Goal: Information Seeking & Learning: Learn about a topic

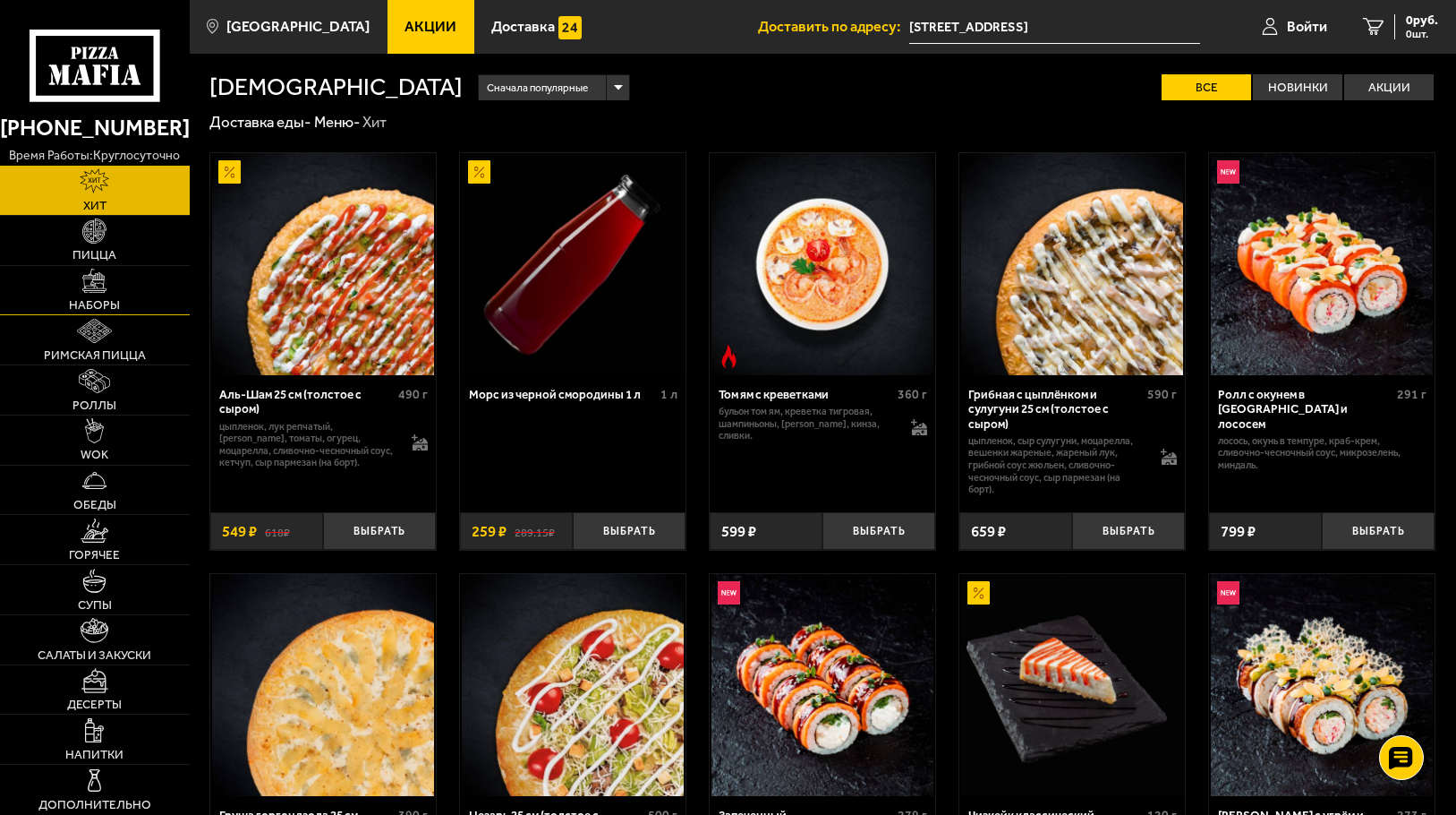
click at [125, 288] on link "Наборы" at bounding box center [95, 290] width 190 height 49
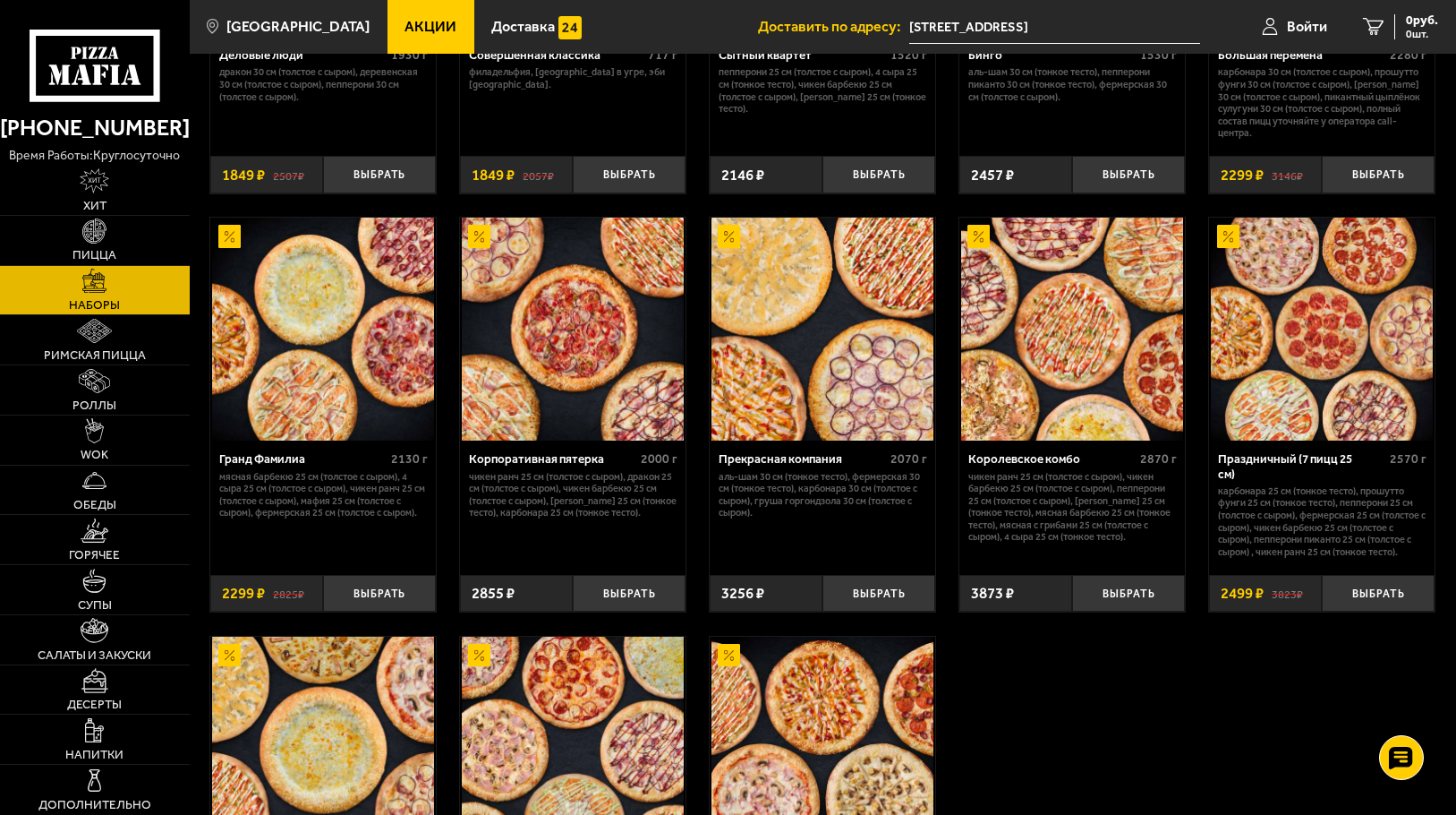
scroll to position [1880, 0]
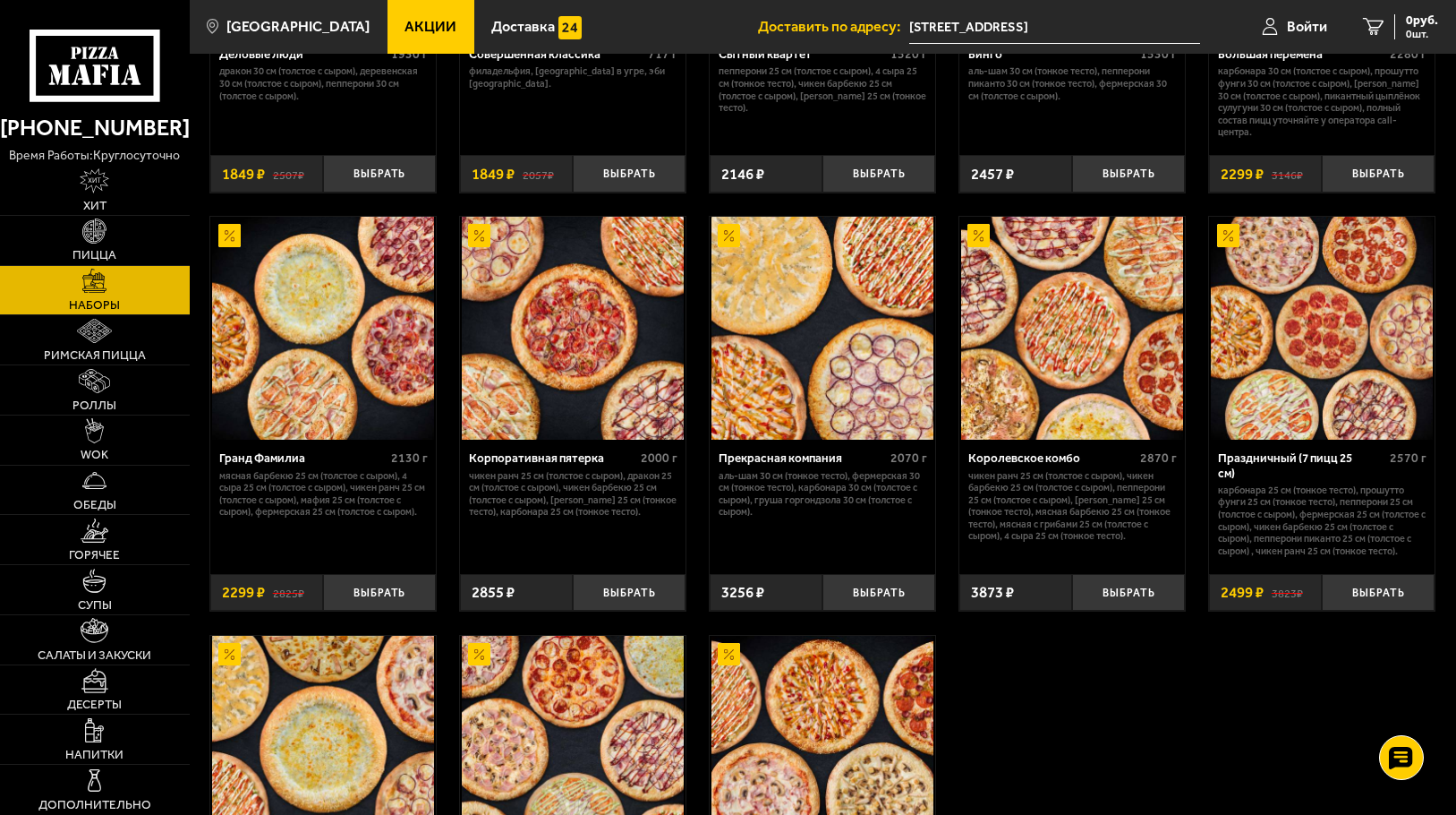
click at [344, 362] on img at bounding box center [323, 328] width 222 height 223
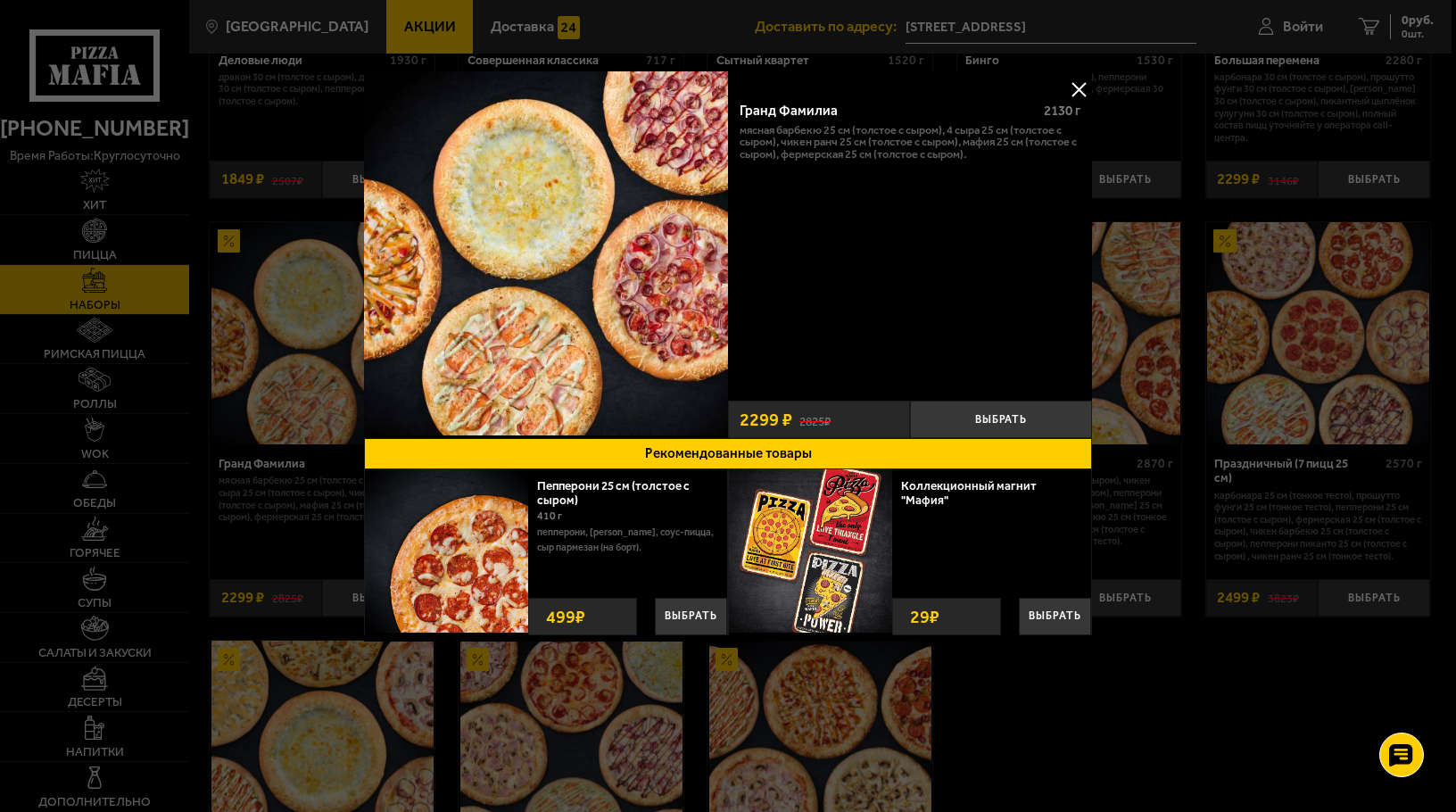
click at [1081, 79] on button at bounding box center [1078, 89] width 27 height 27
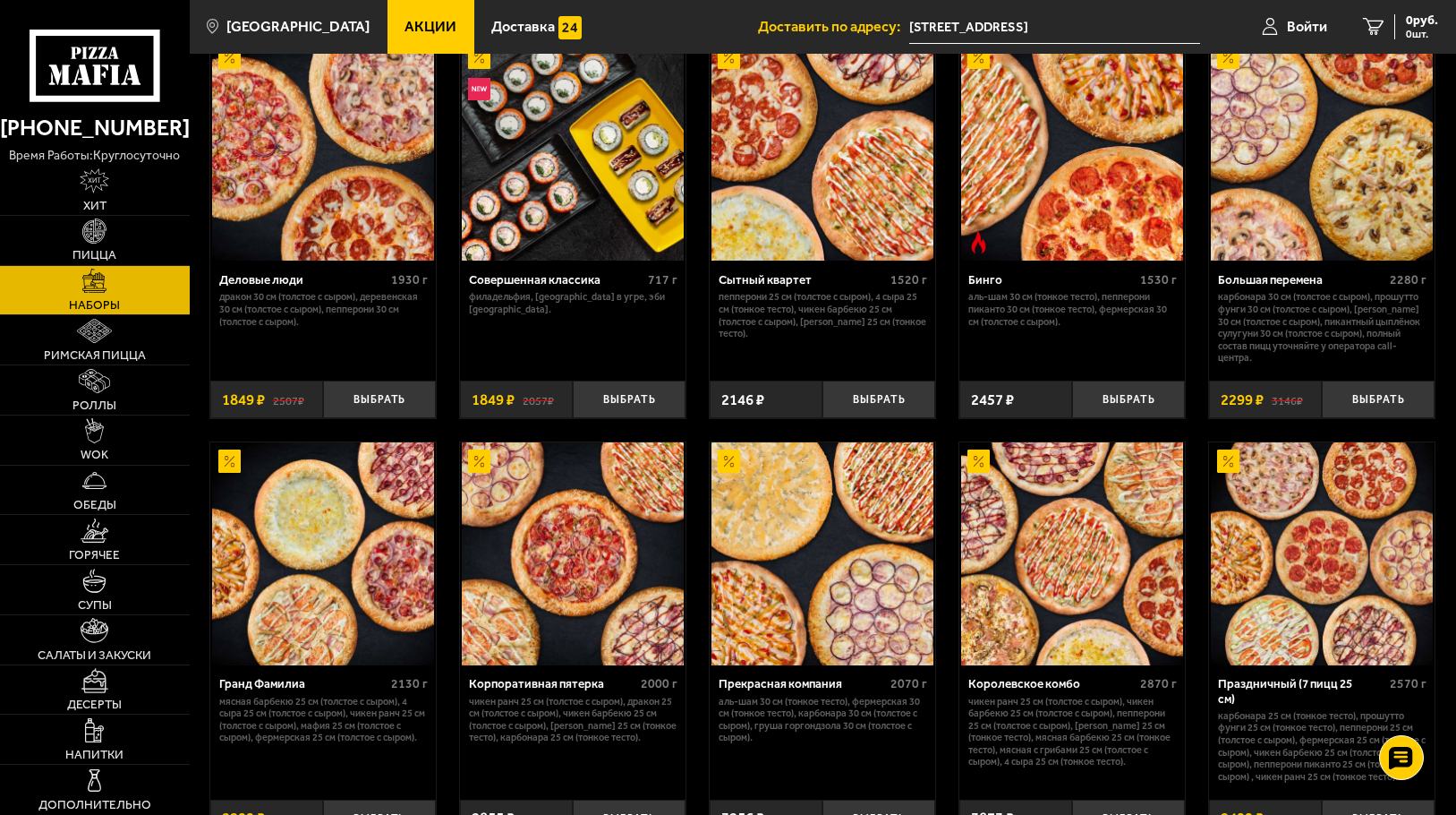
scroll to position [1612, 0]
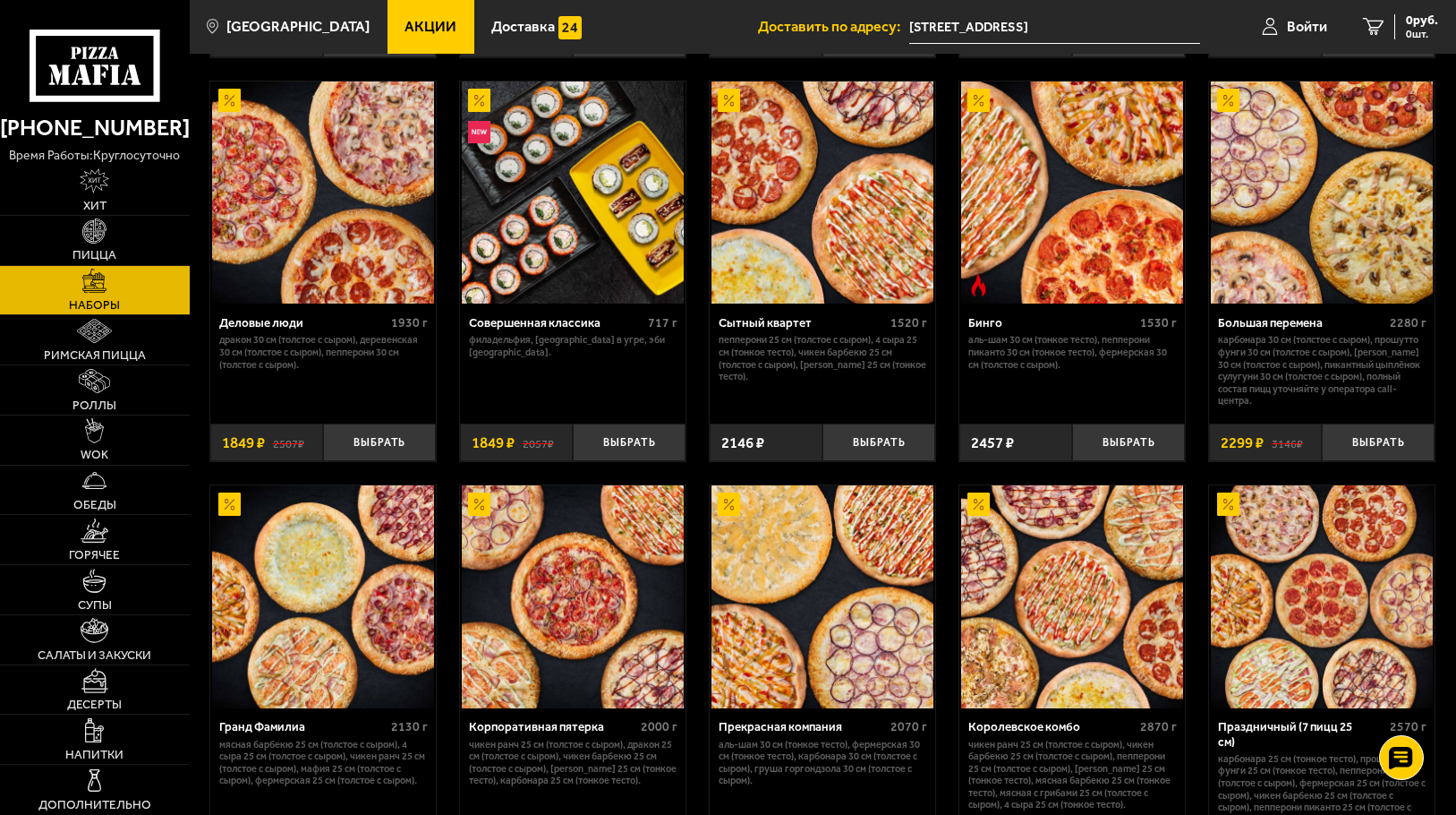
click at [804, 359] on p "Пепперони 25 см (толстое с сыром), 4 сыра 25 см (тонкое тесто), Чикен Барбекю 2…" at bounding box center [823, 358] width 209 height 48
click at [805, 255] on img at bounding box center [823, 193] width 222 height 223
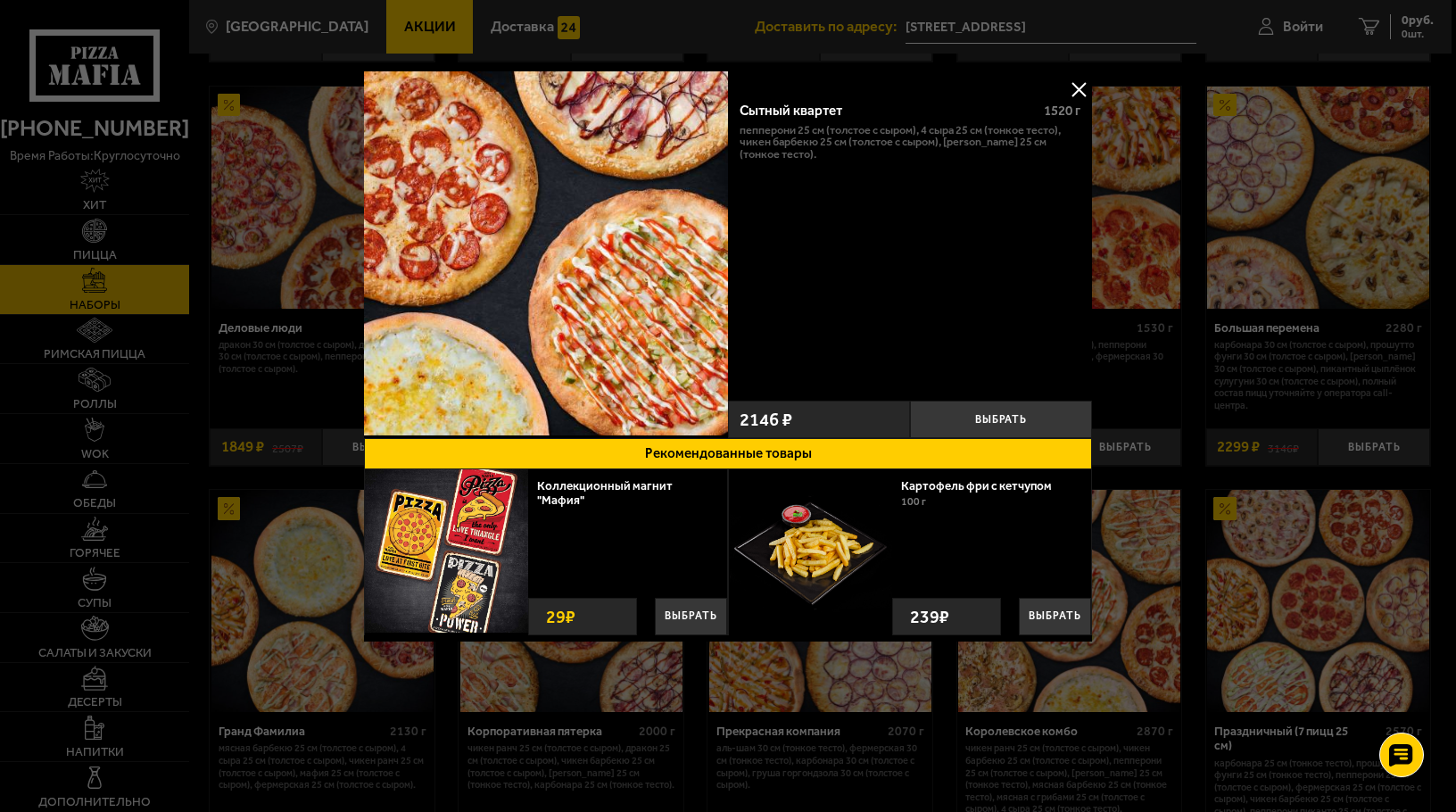
click at [1073, 89] on button at bounding box center [1078, 89] width 27 height 27
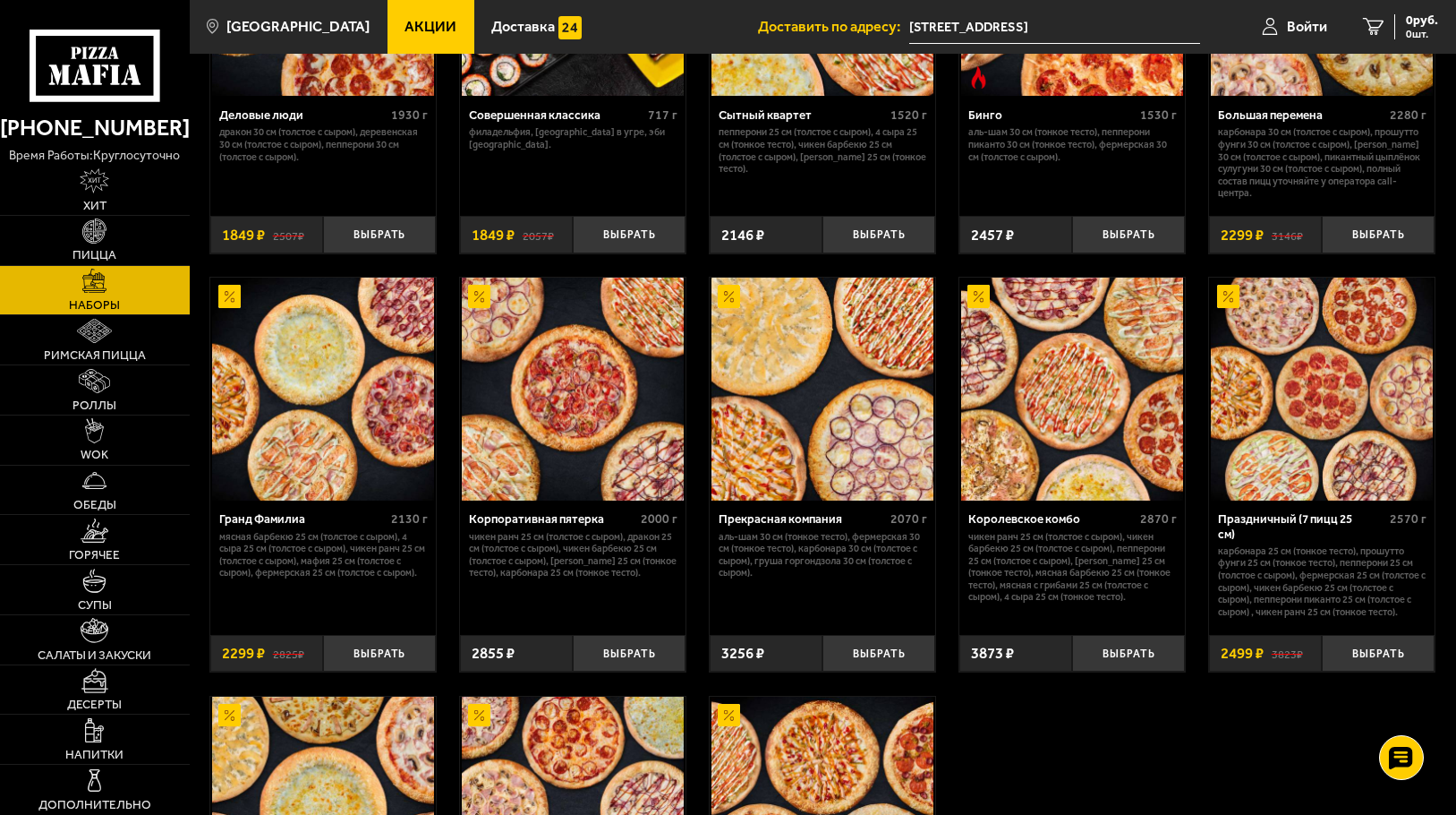
scroll to position [1880, 0]
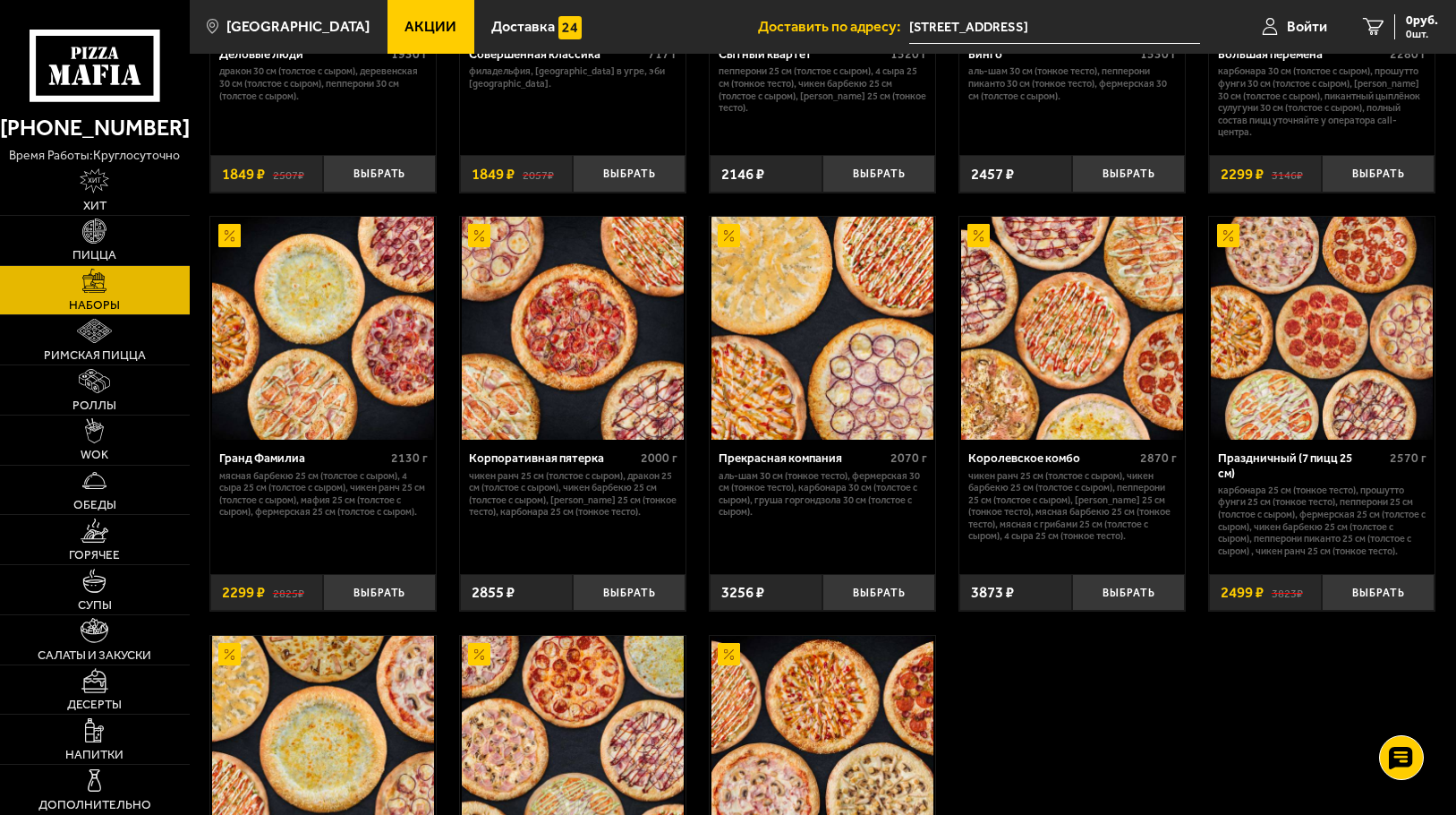
click at [856, 379] on img at bounding box center [823, 328] width 222 height 223
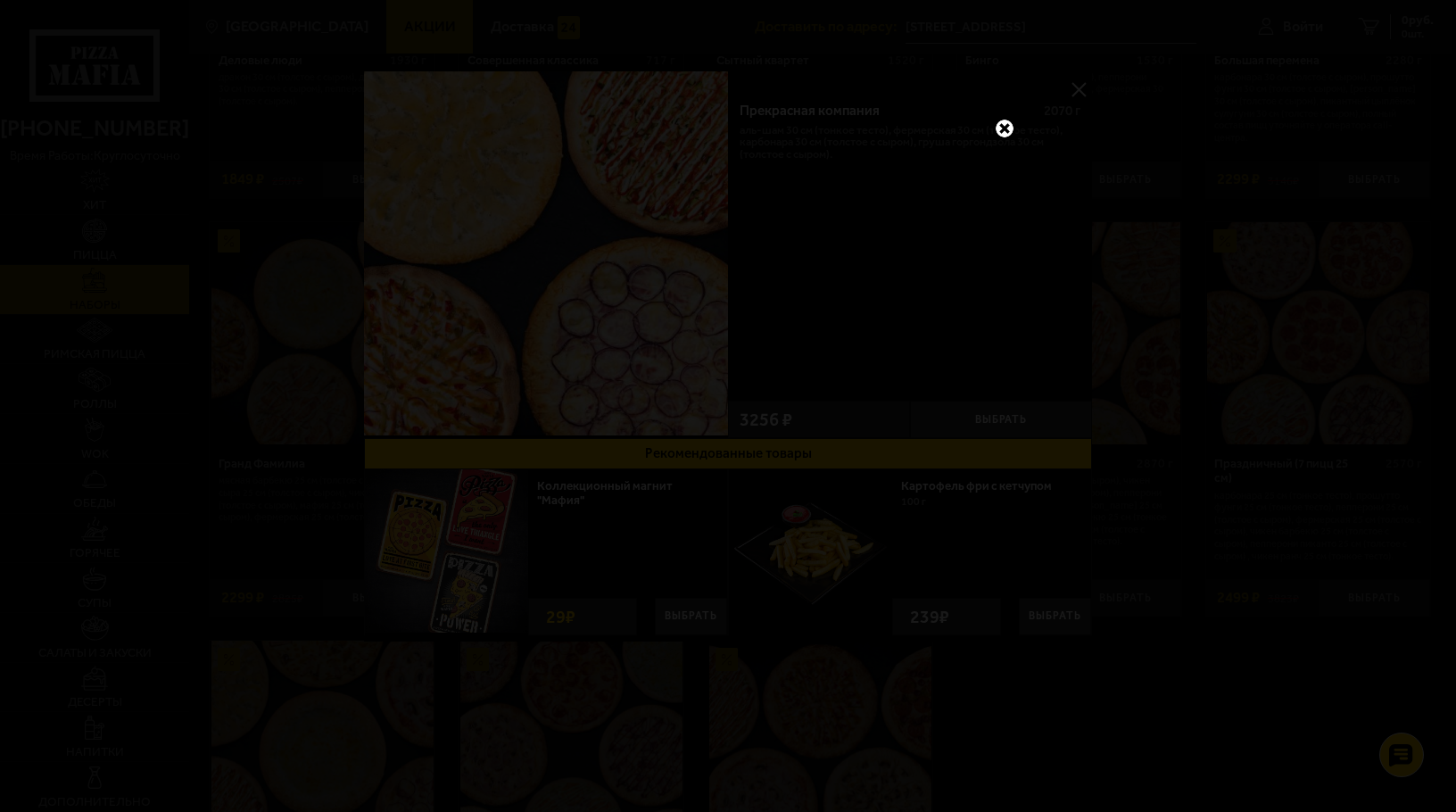
click at [1001, 125] on link at bounding box center [1004, 128] width 23 height 23
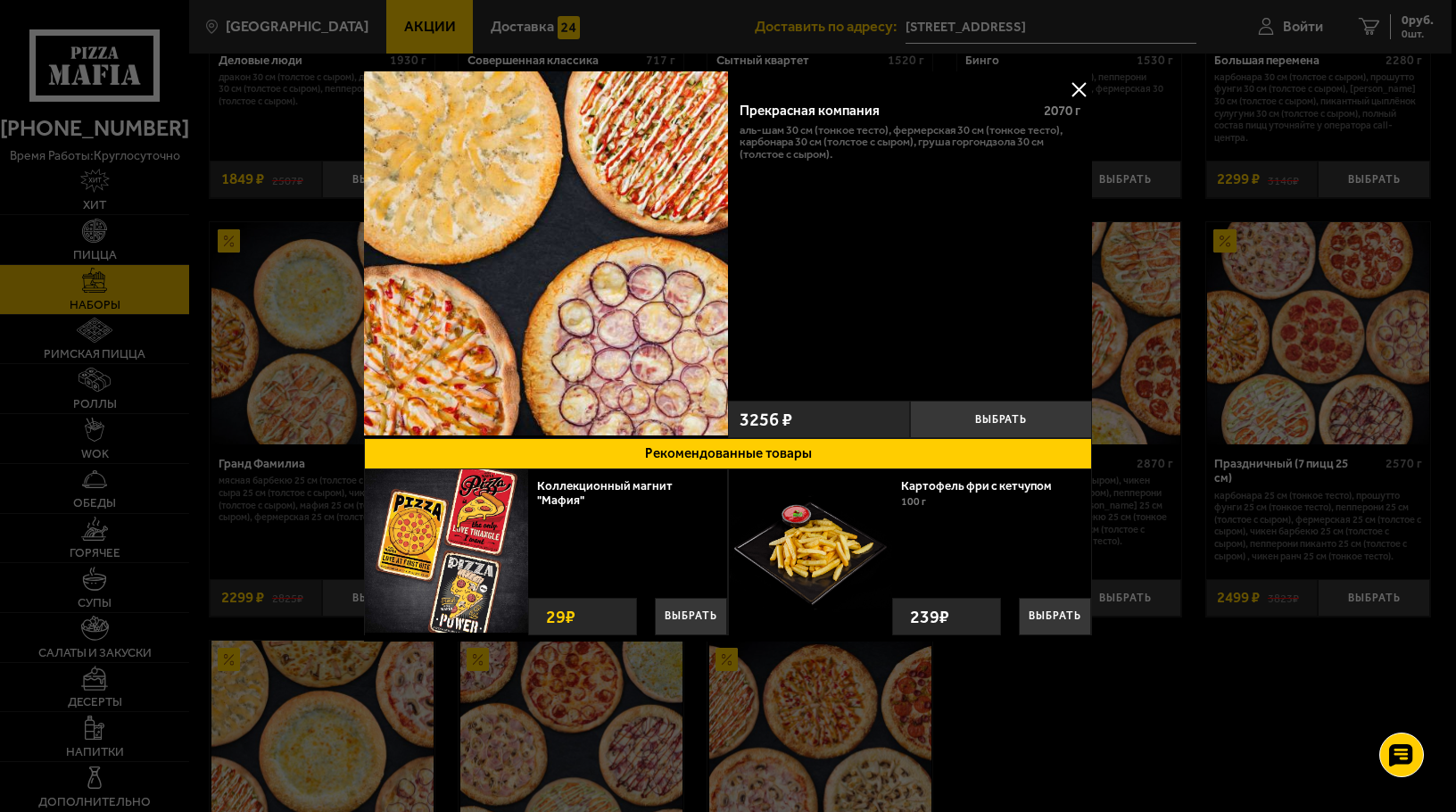
click at [1081, 89] on button at bounding box center [1078, 89] width 27 height 27
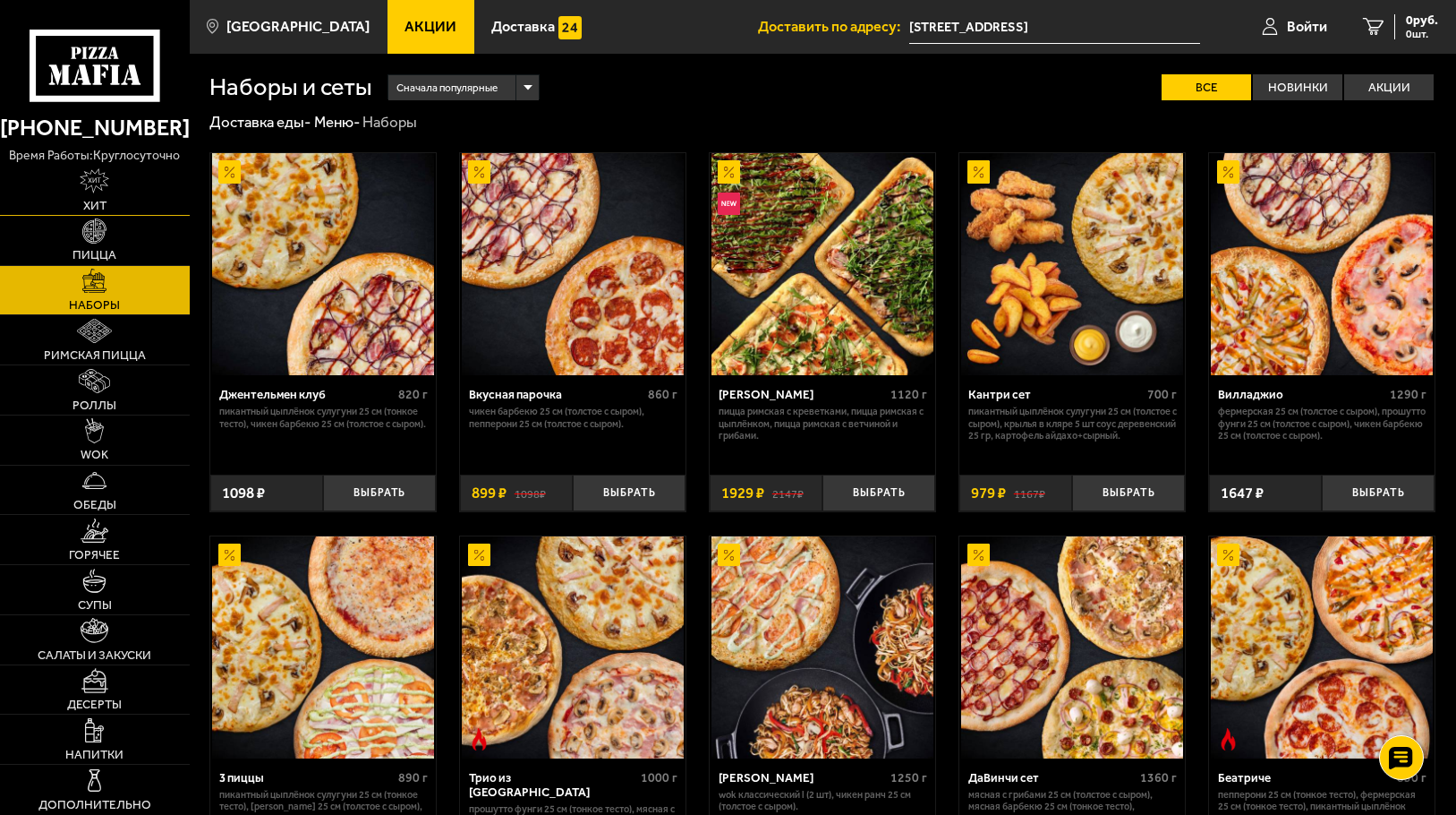
click at [101, 199] on span "Хит" at bounding box center [95, 206] width 23 height 13
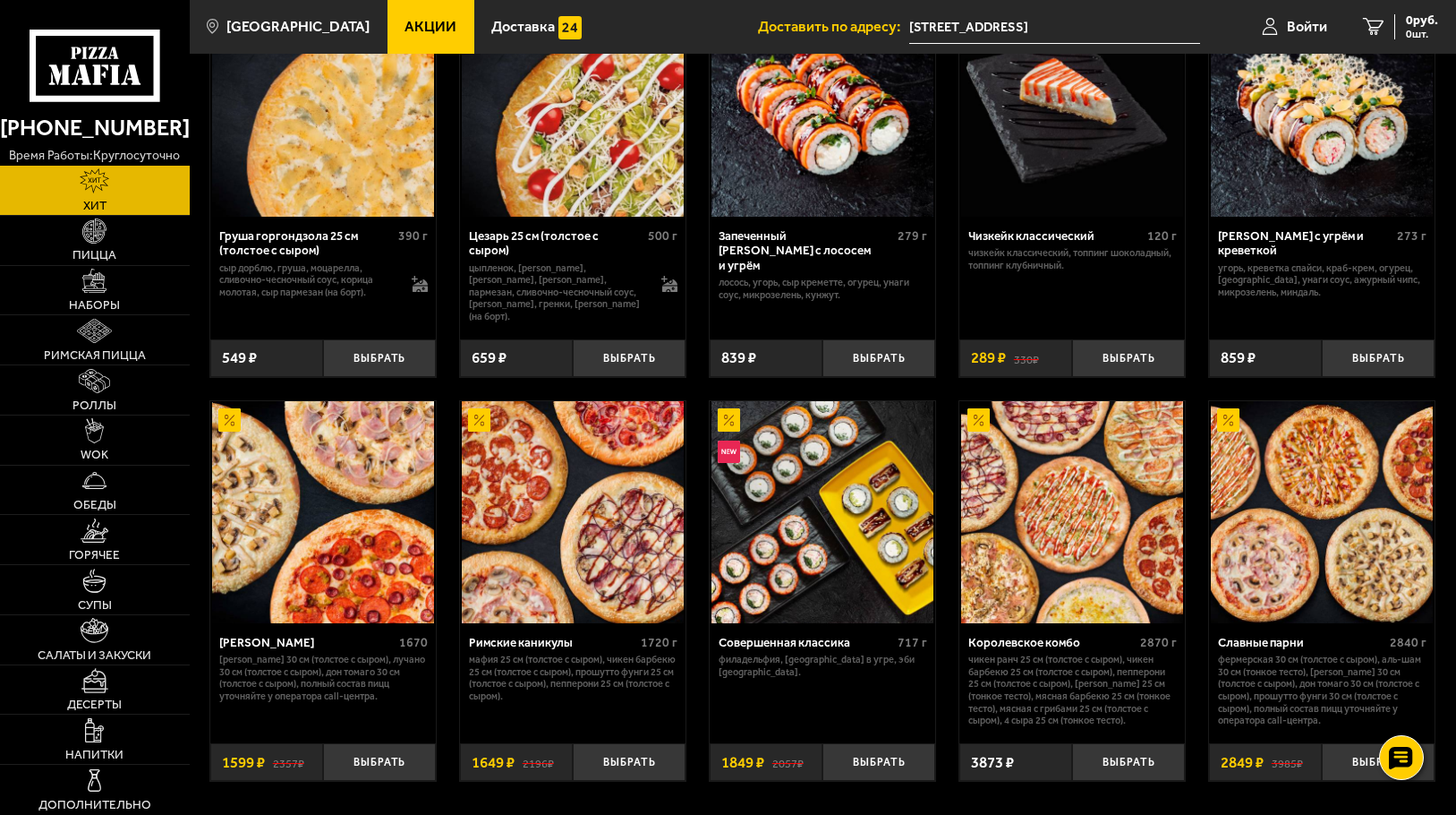
scroll to position [627, 0]
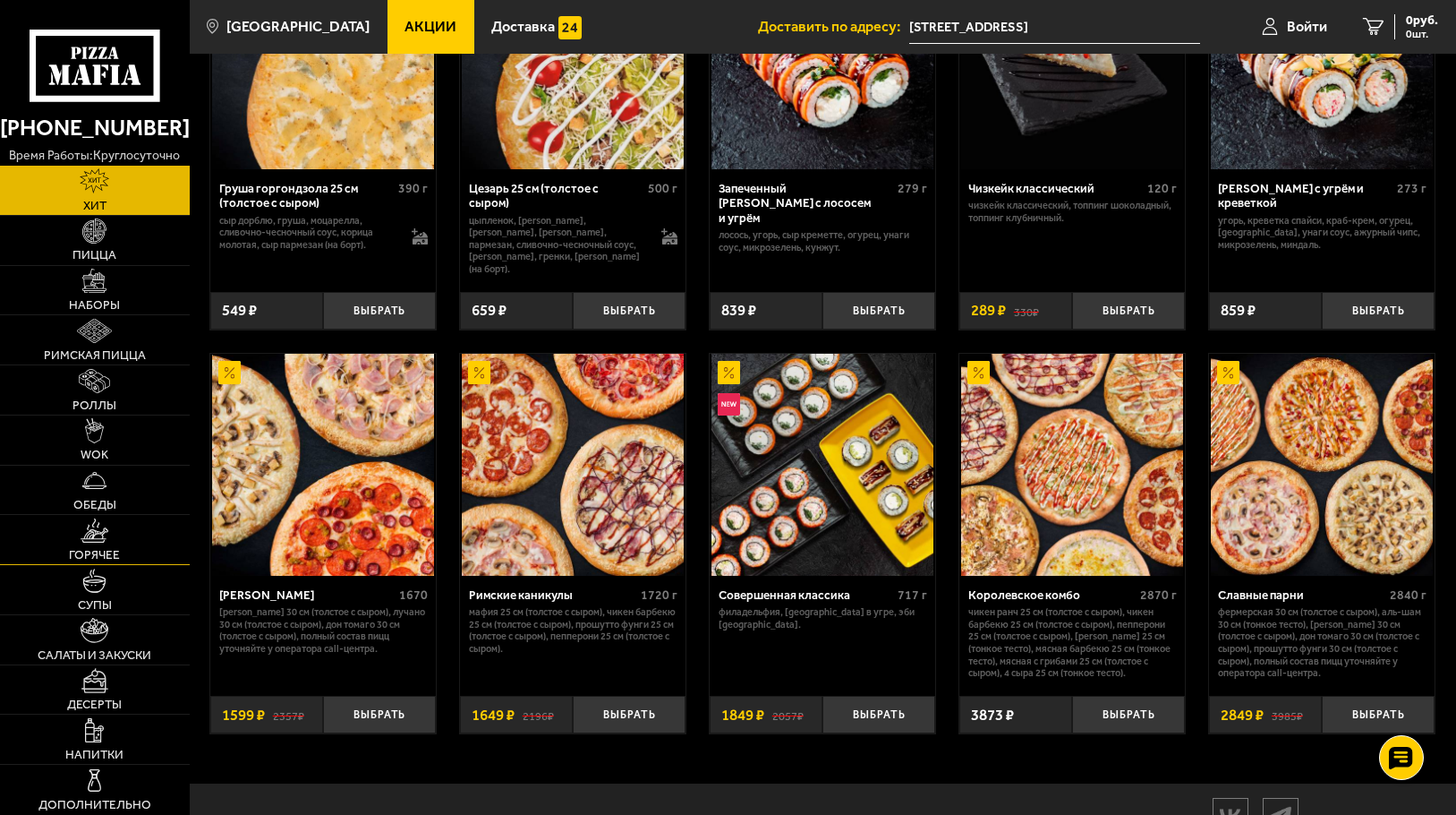
click at [99, 540] on img at bounding box center [95, 530] width 28 height 24
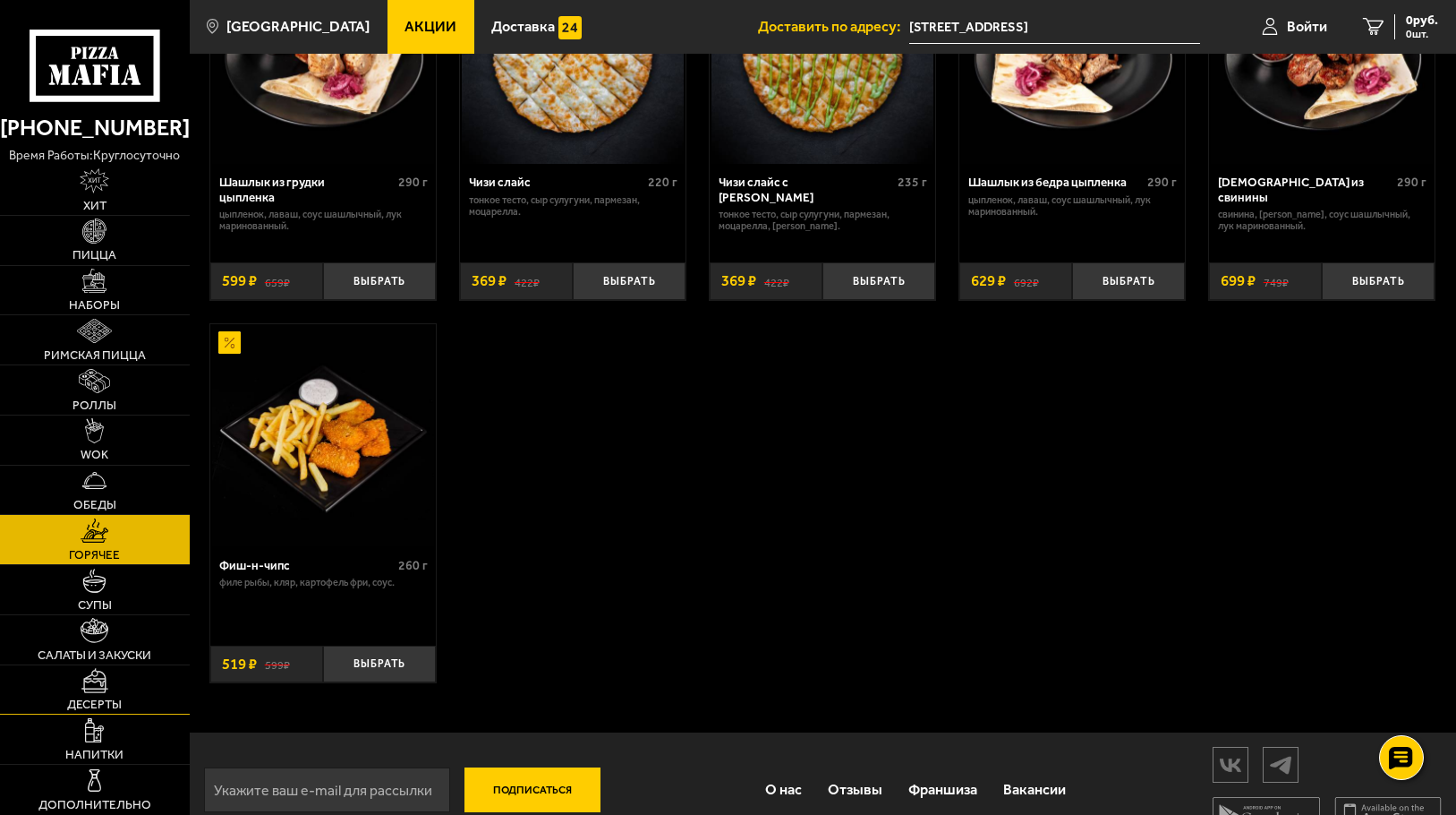
scroll to position [1115, 0]
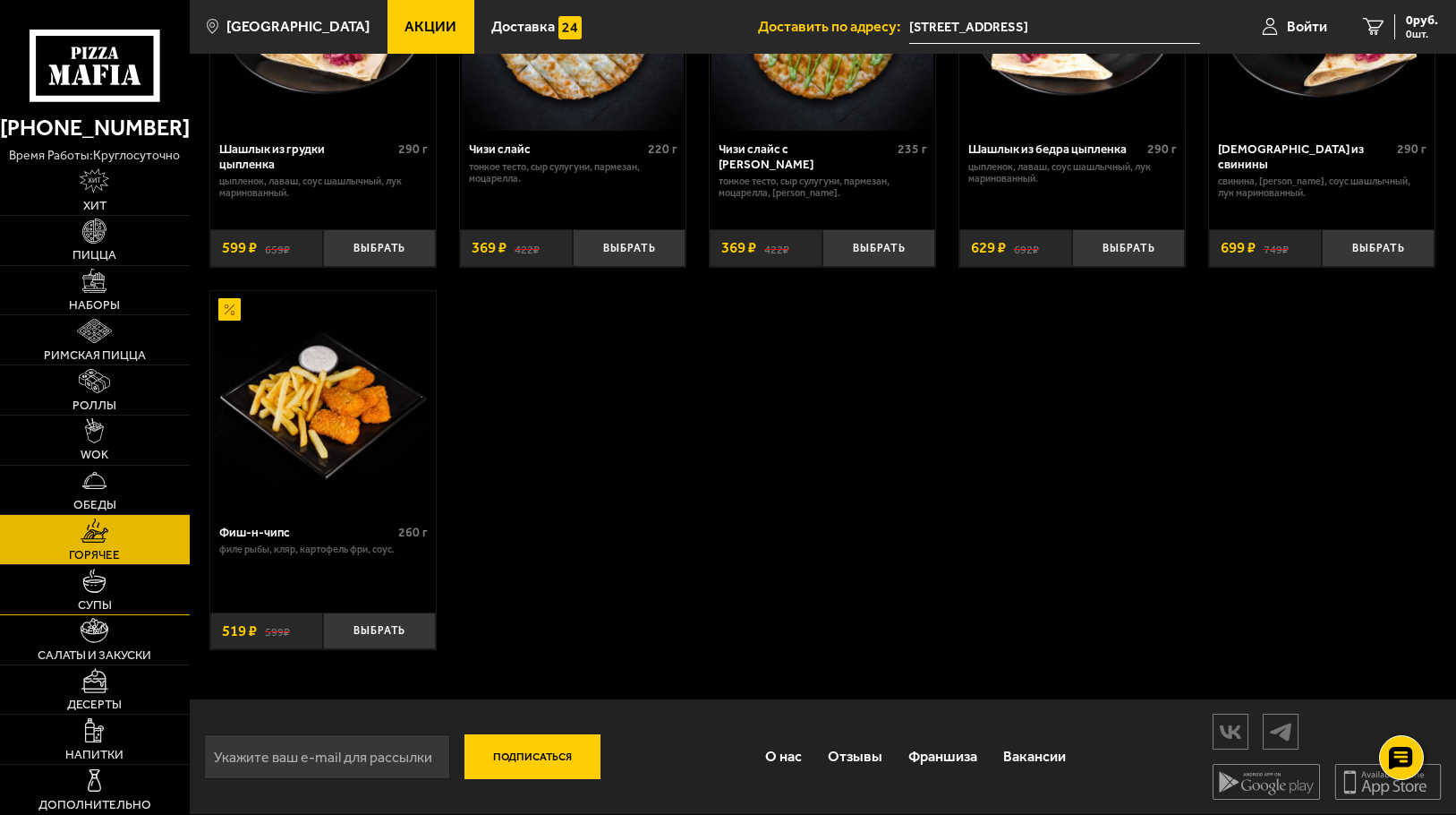
click at [104, 599] on span "Супы" at bounding box center [95, 605] width 34 height 13
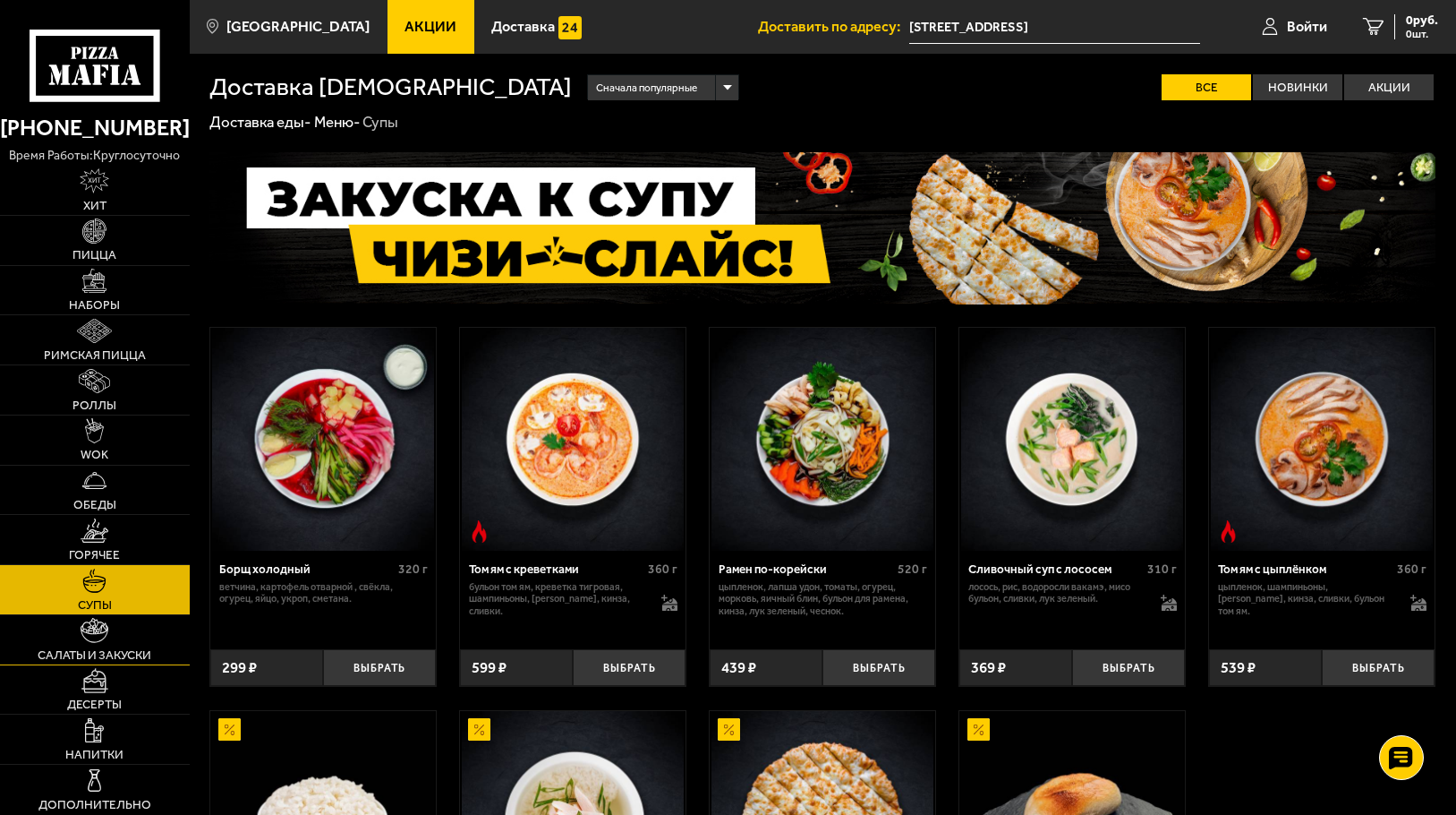
click at [108, 649] on span "Салаты и закуски" at bounding box center [95, 656] width 114 height 13
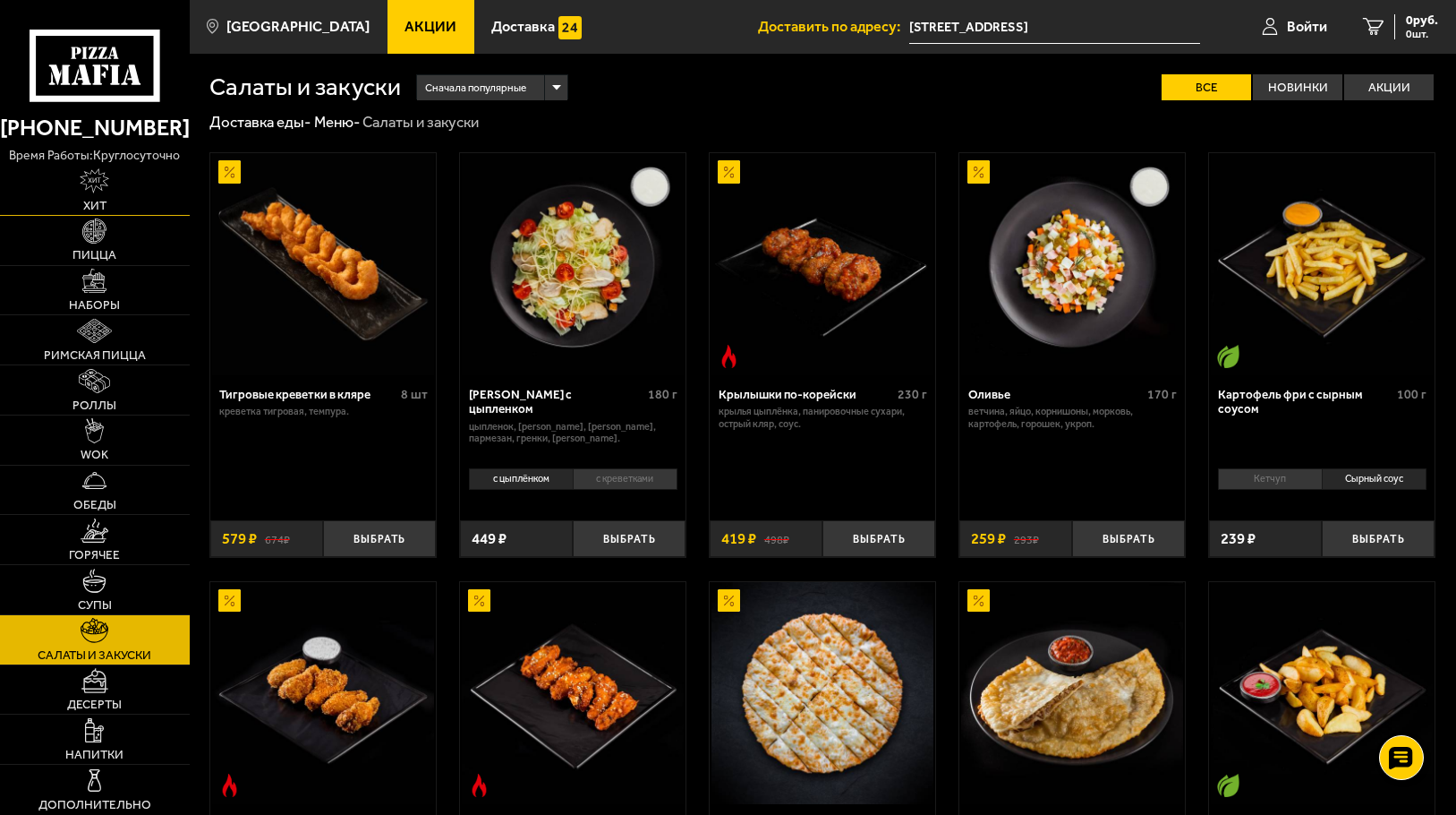
click at [93, 190] on img at bounding box center [95, 181] width 30 height 24
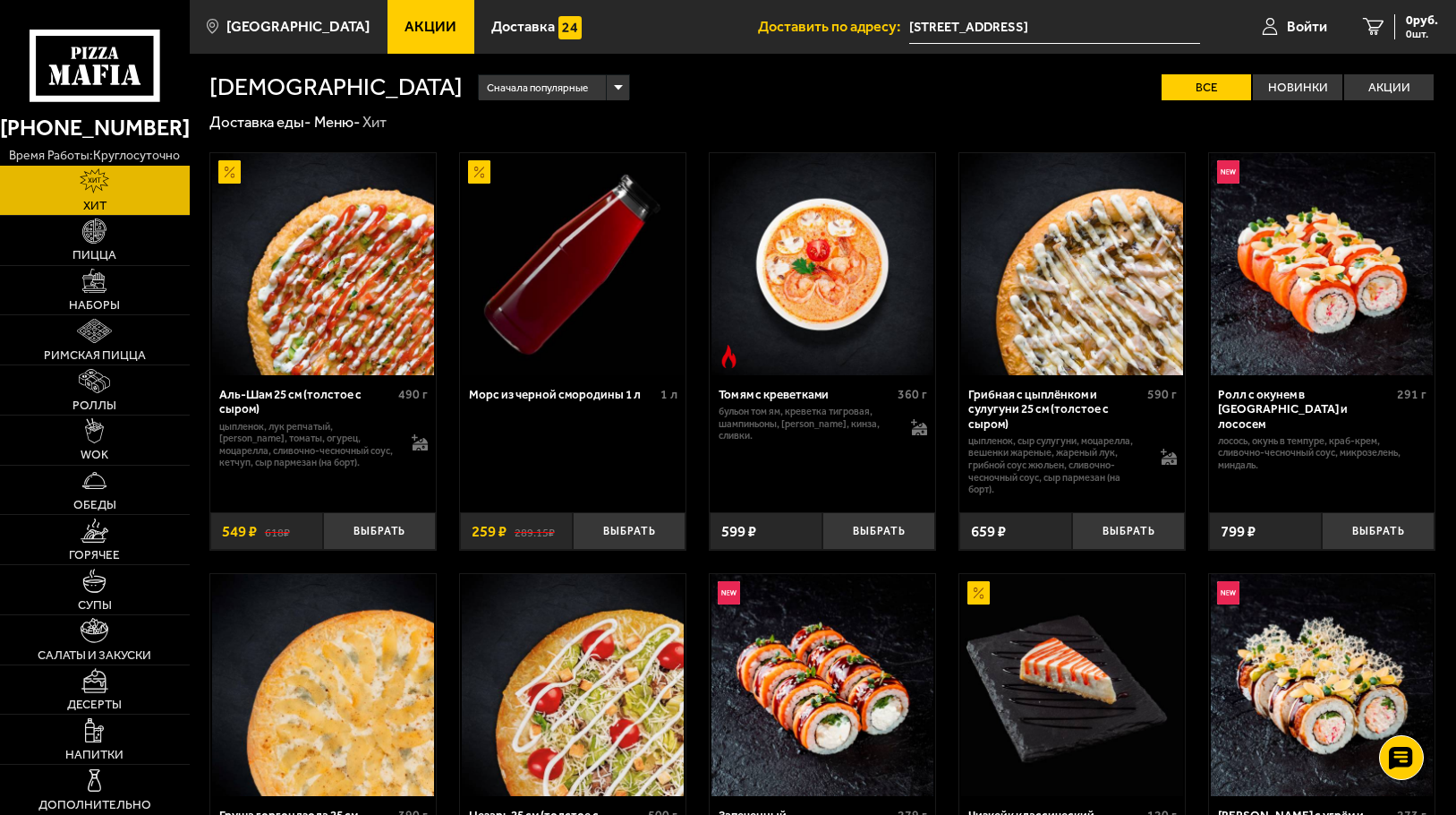
click at [405, 21] on span "Акции" at bounding box center [431, 26] width 52 height 14
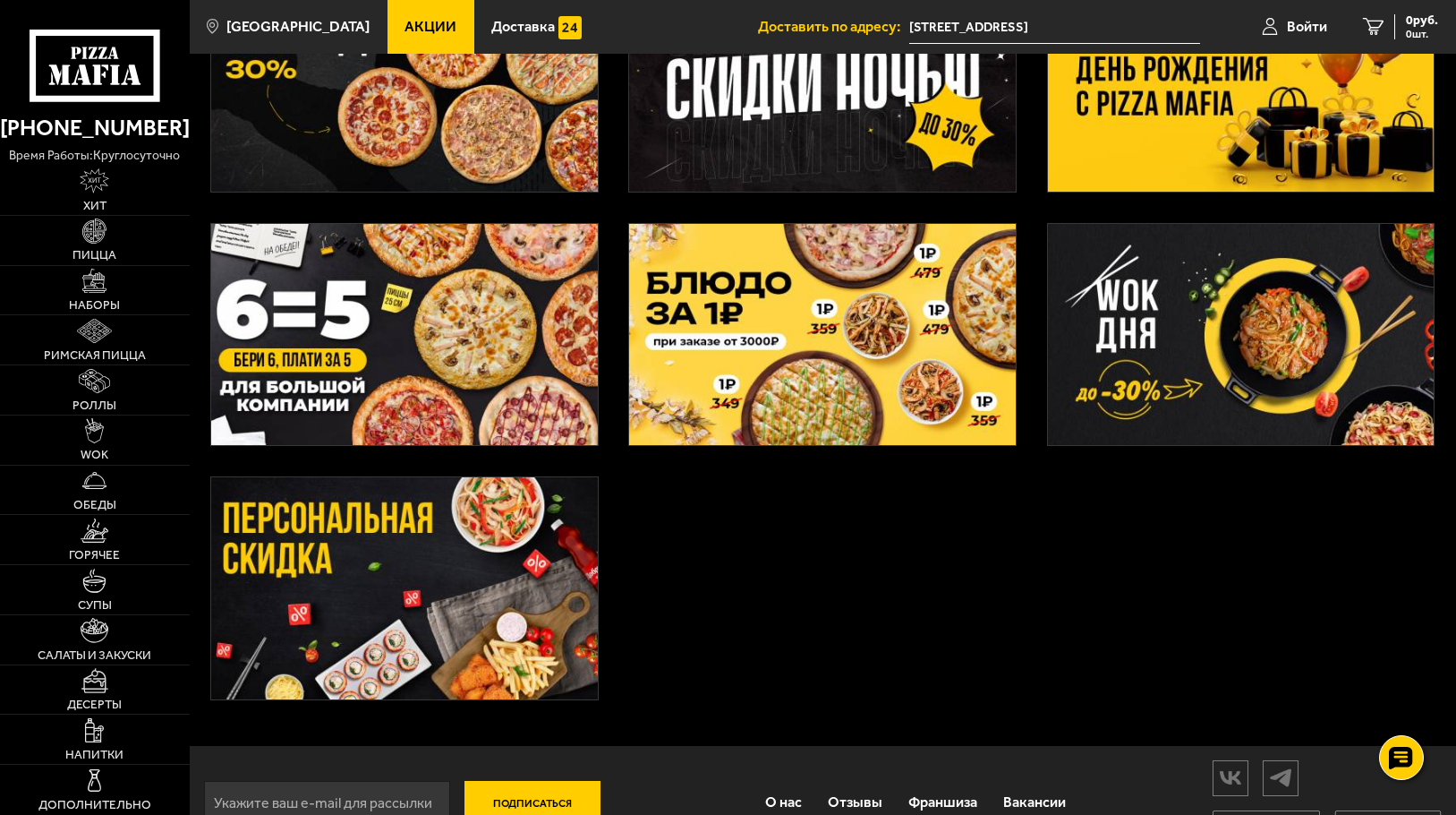
scroll to position [485, 0]
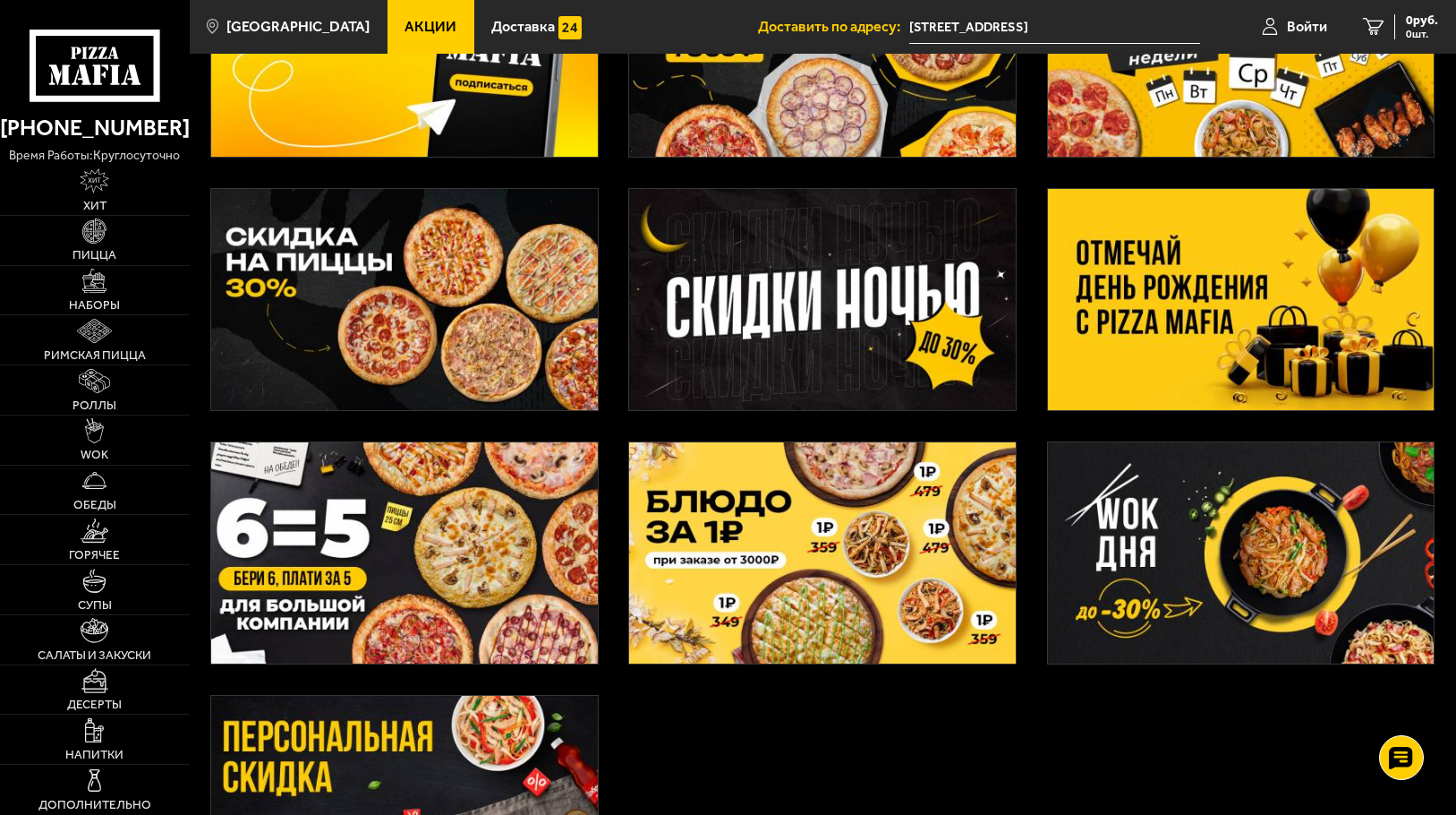
click at [1242, 274] on img at bounding box center [1241, 299] width 386 height 222
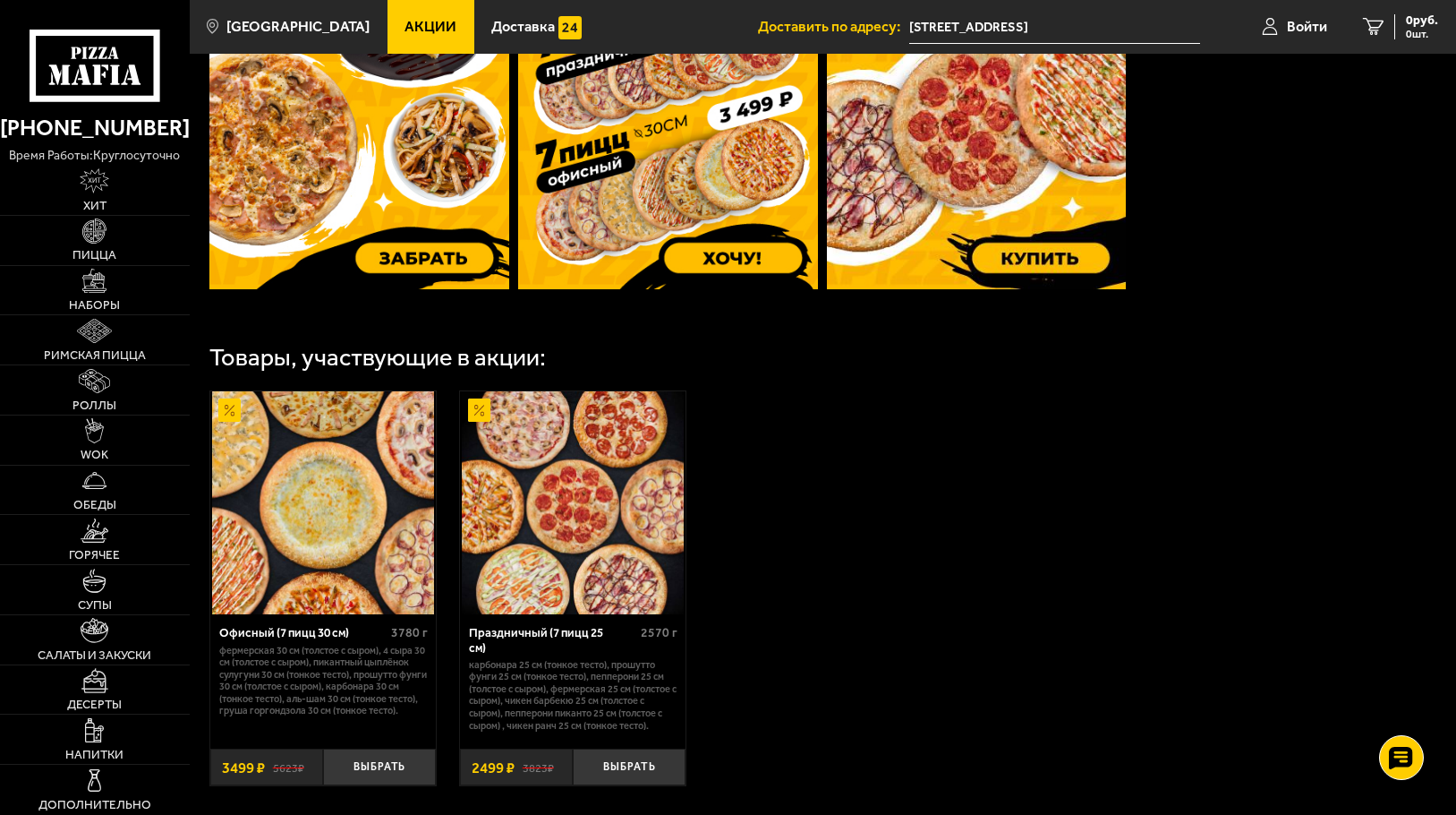
scroll to position [806, 0]
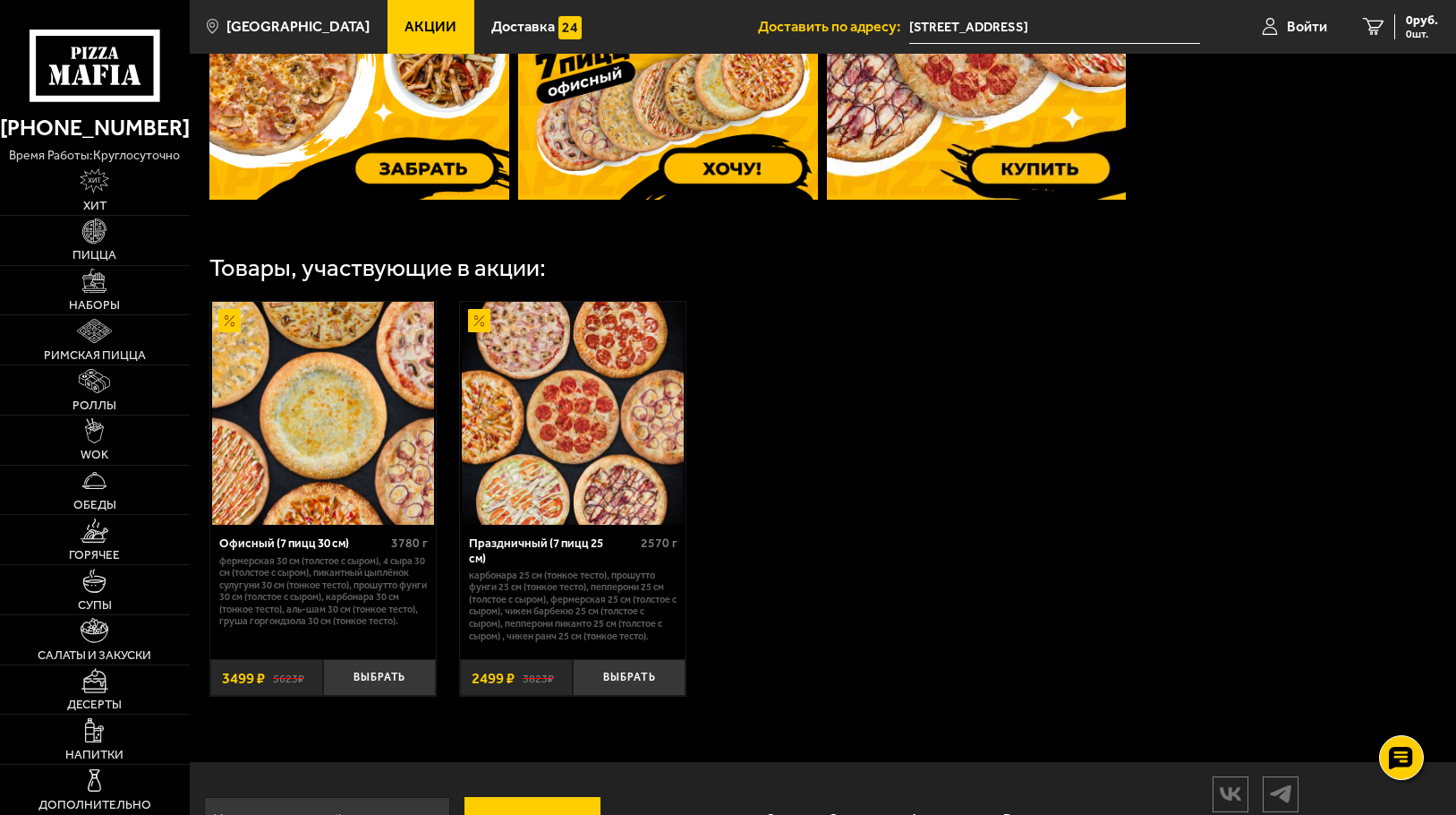
click at [579, 415] on img at bounding box center [573, 413] width 222 height 223
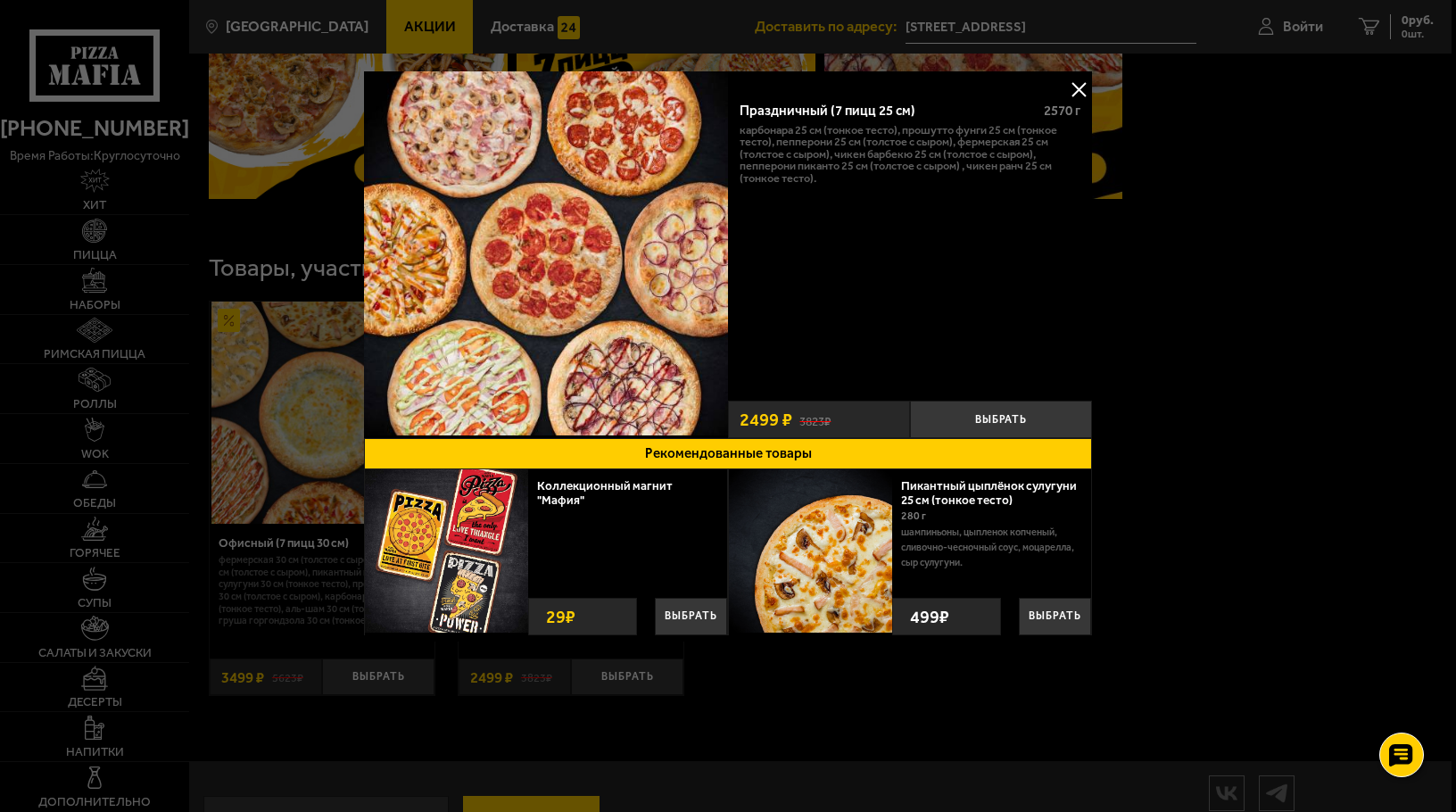
click at [1080, 86] on button at bounding box center [1078, 89] width 27 height 27
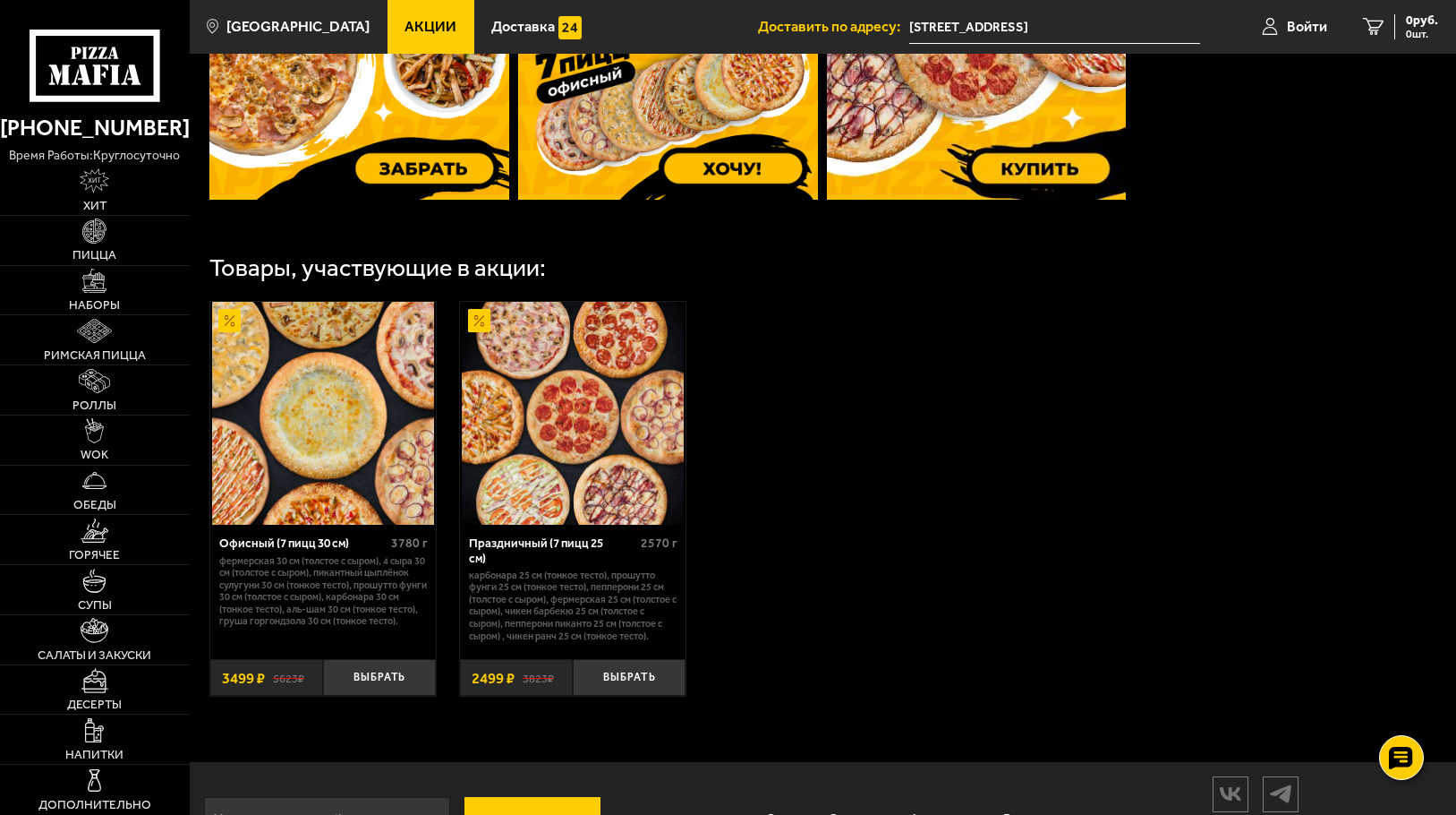
scroll to position [358, 0]
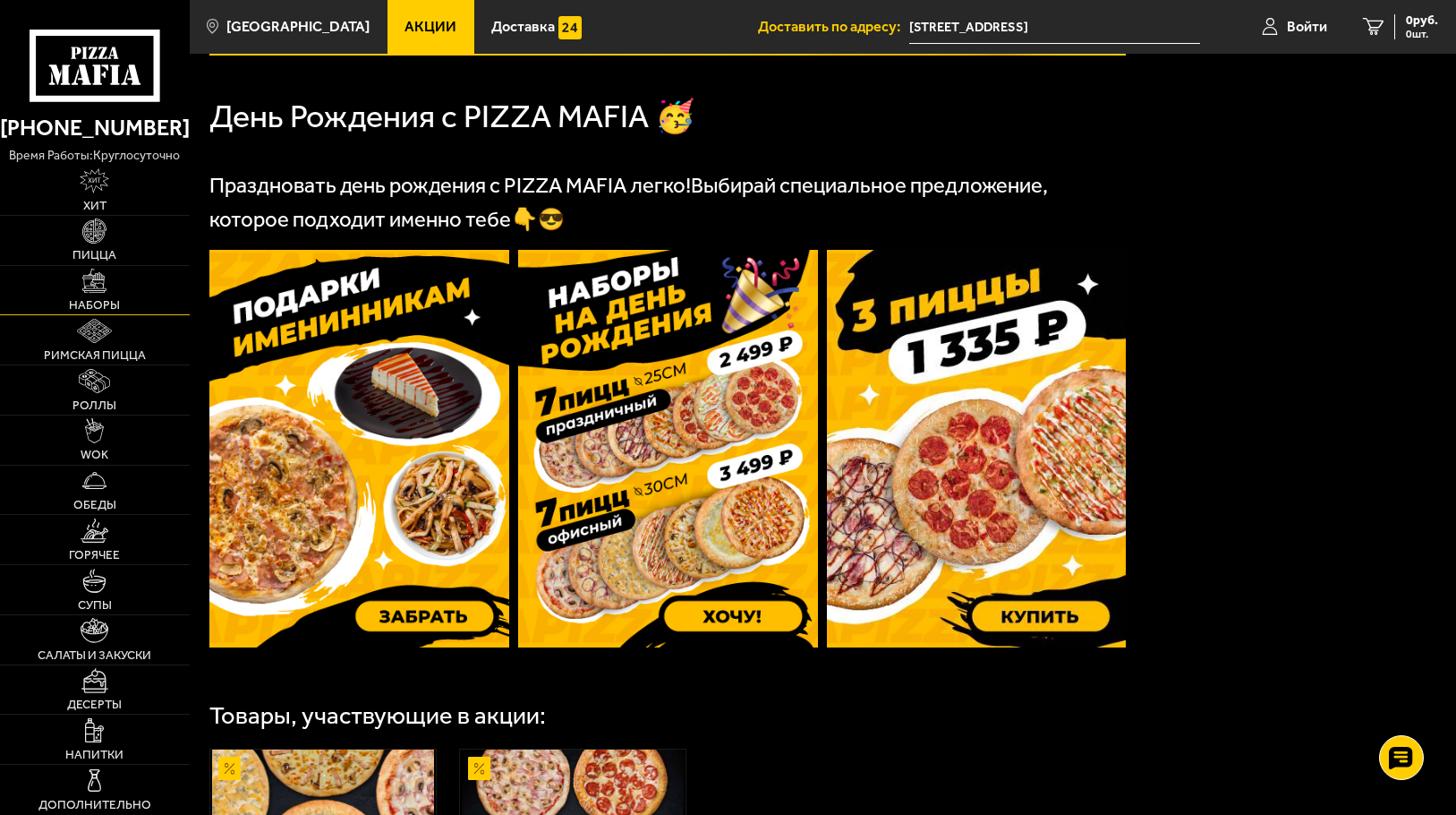
click at [69, 279] on link "Наборы" at bounding box center [95, 290] width 190 height 49
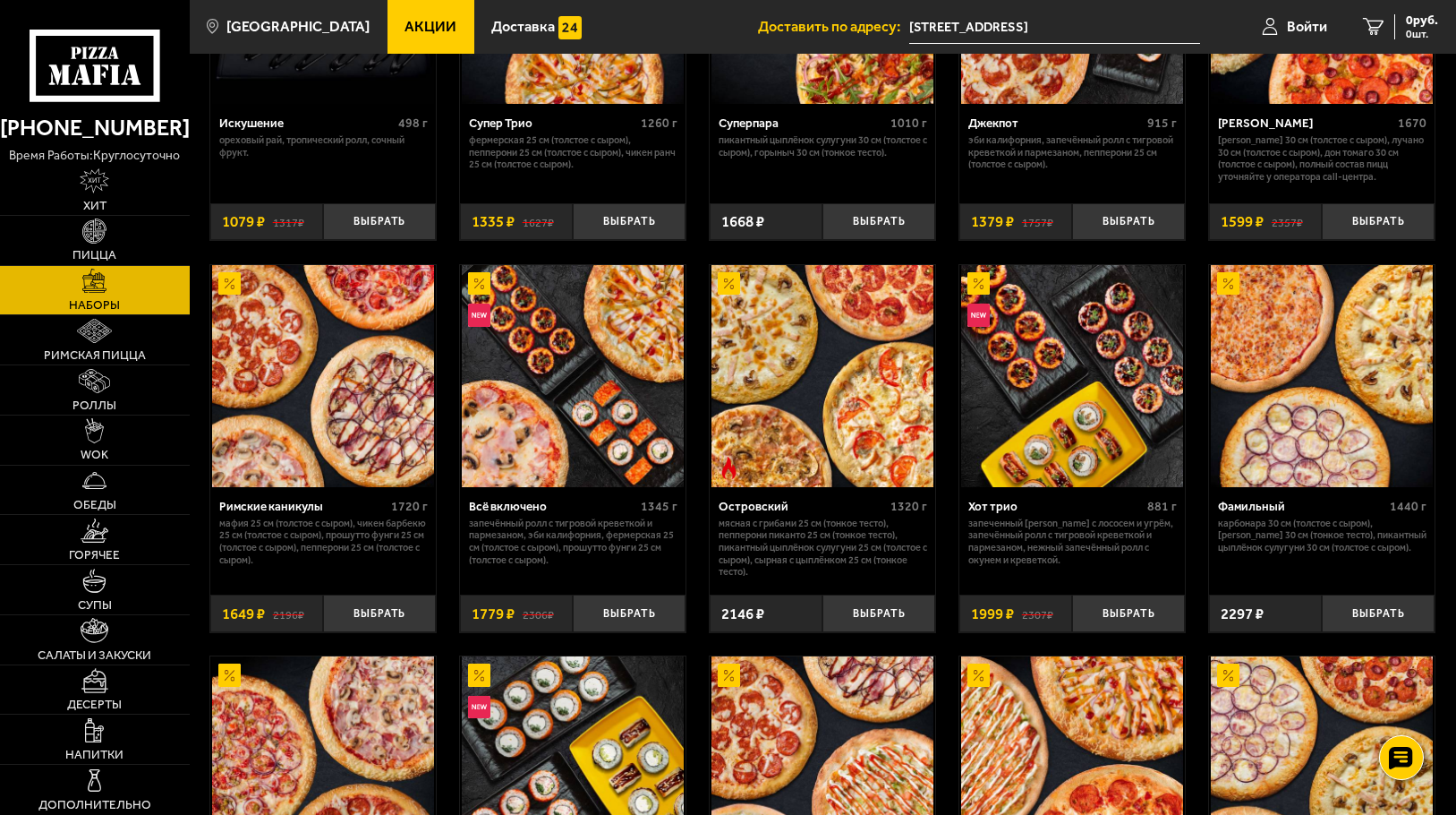
scroll to position [1026, 0]
